Goal: Information Seeking & Learning: Learn about a topic

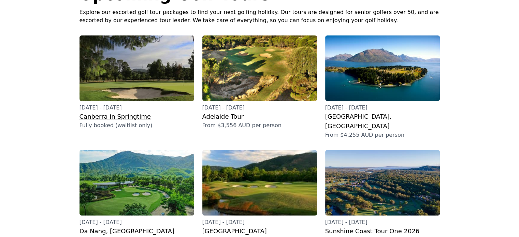
click at [104, 116] on h3 "Canberra in Springtime" at bounding box center [136, 117] width 115 height 10
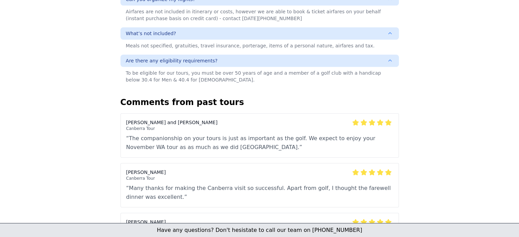
scroll to position [532, 0]
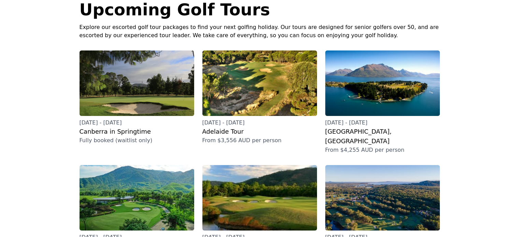
scroll to position [68, 0]
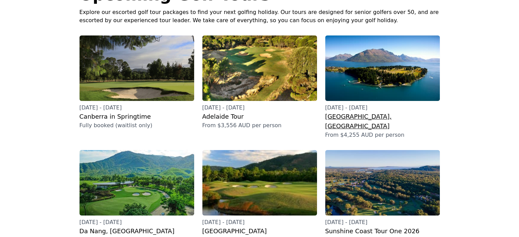
click at [341, 117] on h3 "[GEOGRAPHIC_DATA], [GEOGRAPHIC_DATA]" at bounding box center [382, 121] width 115 height 19
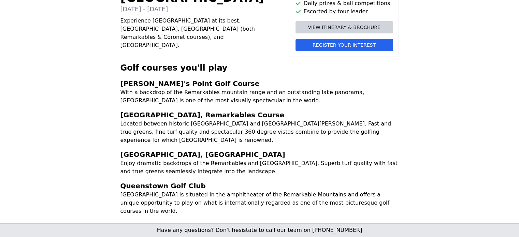
scroll to position [102, 0]
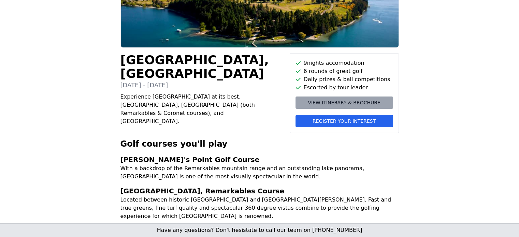
click at [326, 102] on span "View itinerary & brochure" at bounding box center [344, 102] width 72 height 7
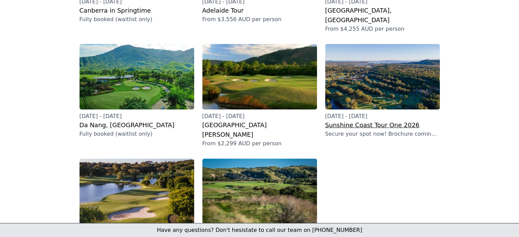
scroll to position [205, 0]
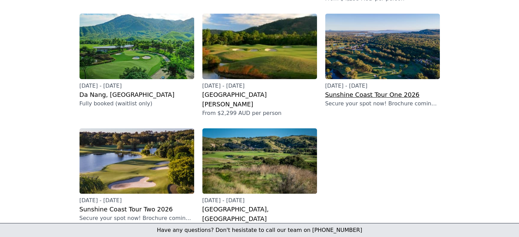
click at [354, 90] on h3 "Sunshine Coast Tour One 2026" at bounding box center [382, 95] width 115 height 10
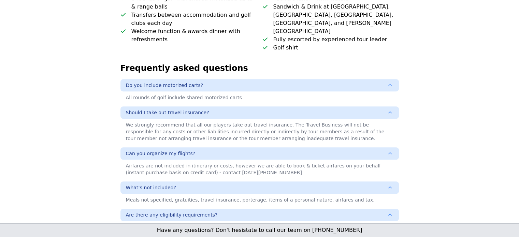
scroll to position [478, 0]
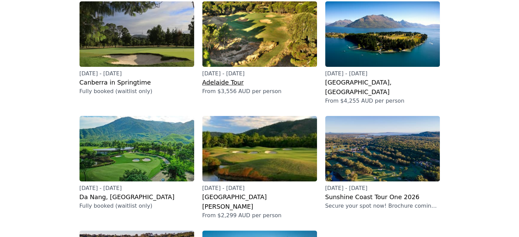
click at [215, 78] on h2 "Adelaide Tour" at bounding box center [259, 83] width 115 height 10
